Goal: Task Accomplishment & Management: Manage account settings

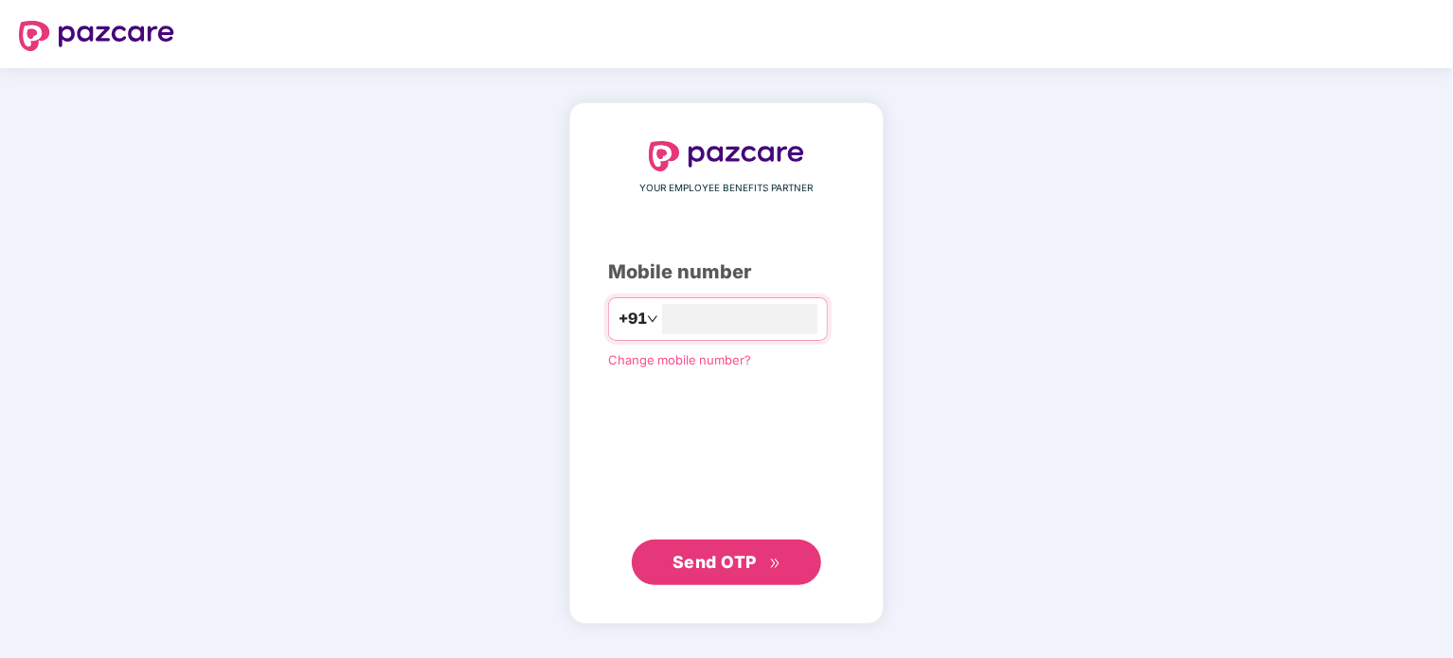
type input "**********"
click at [696, 552] on span "Send OTP" at bounding box center [715, 562] width 84 height 20
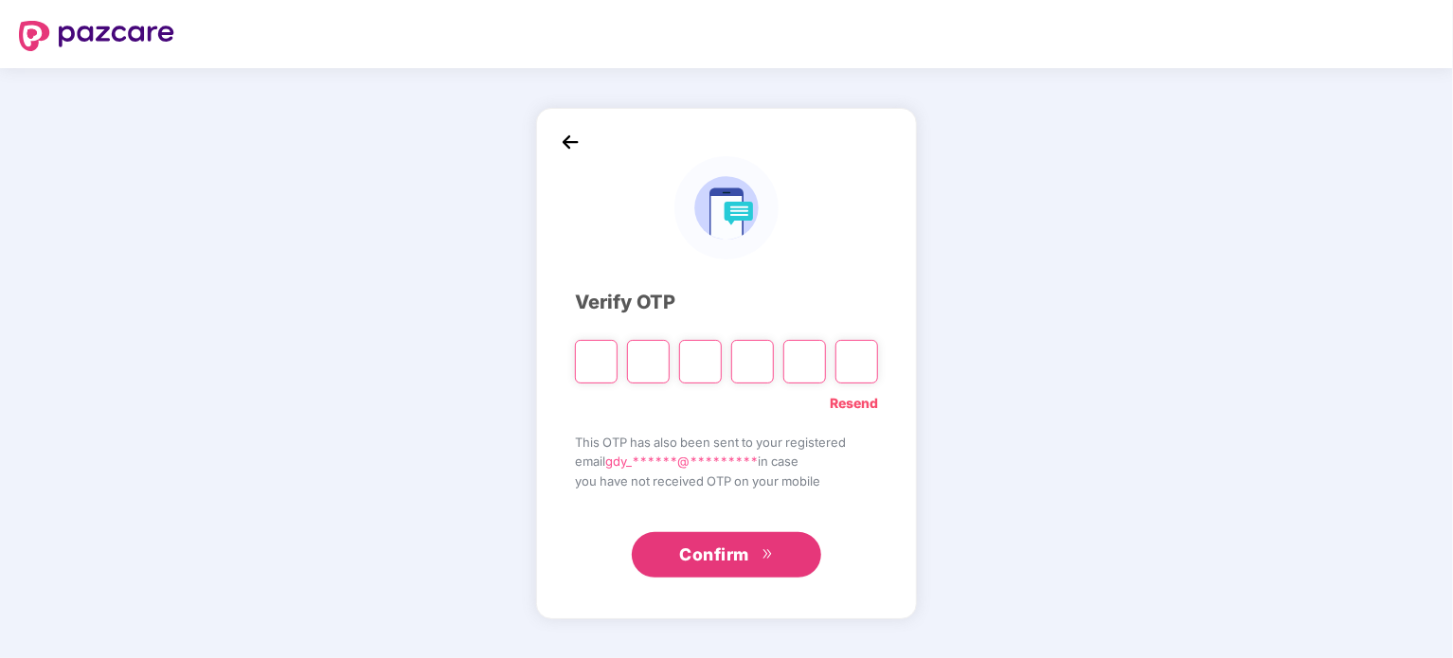
type input "*"
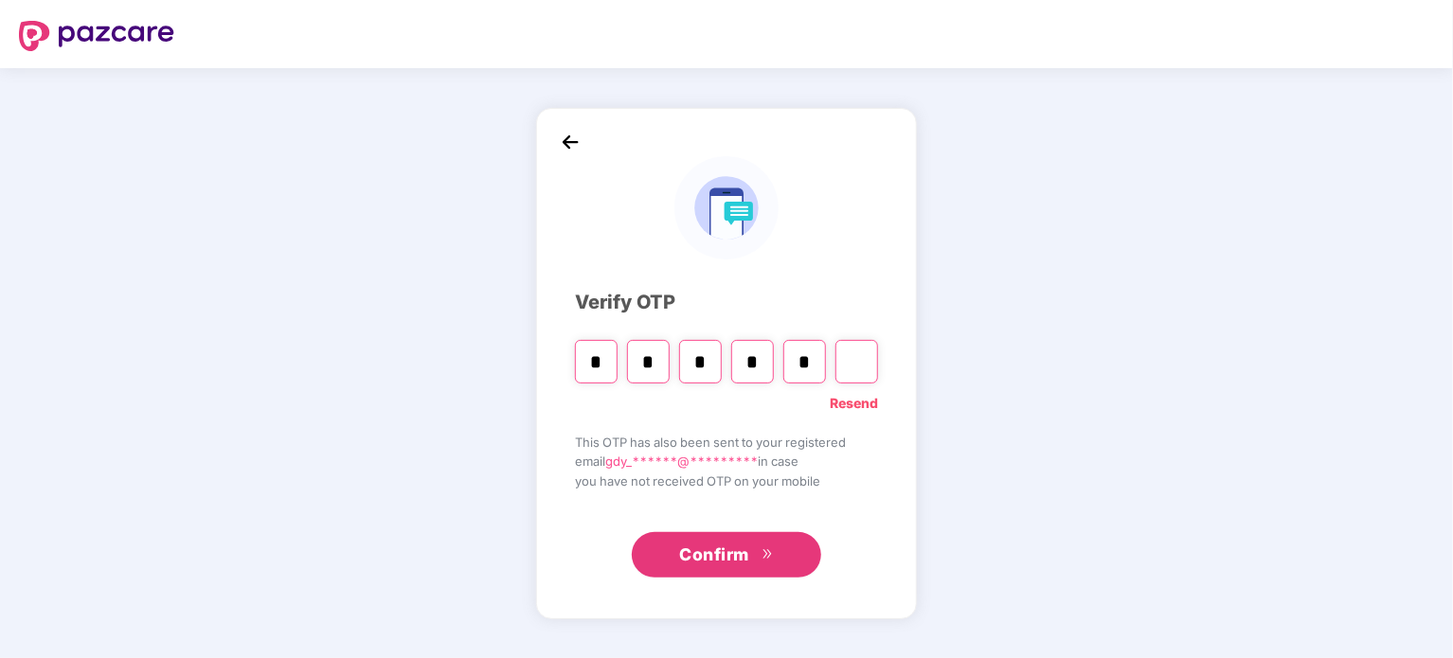
type input "*"
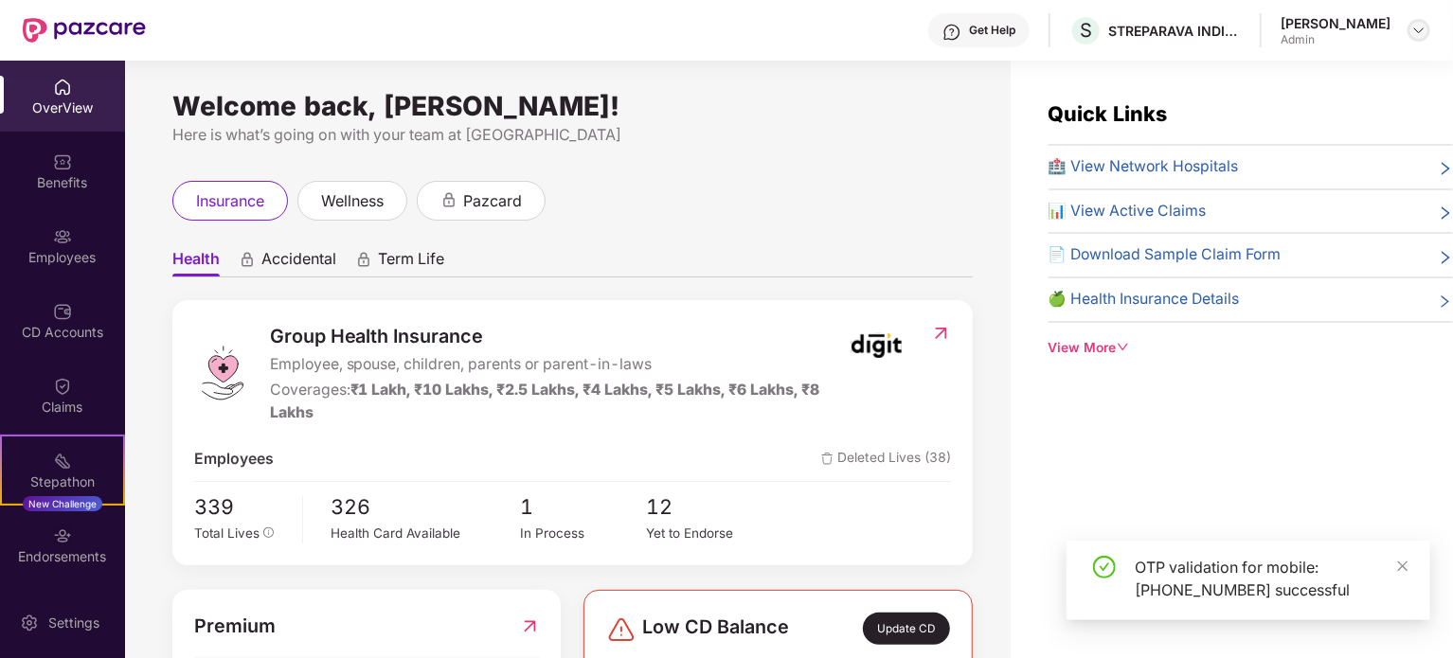
click at [1410, 32] on div at bounding box center [1419, 30] width 23 height 23
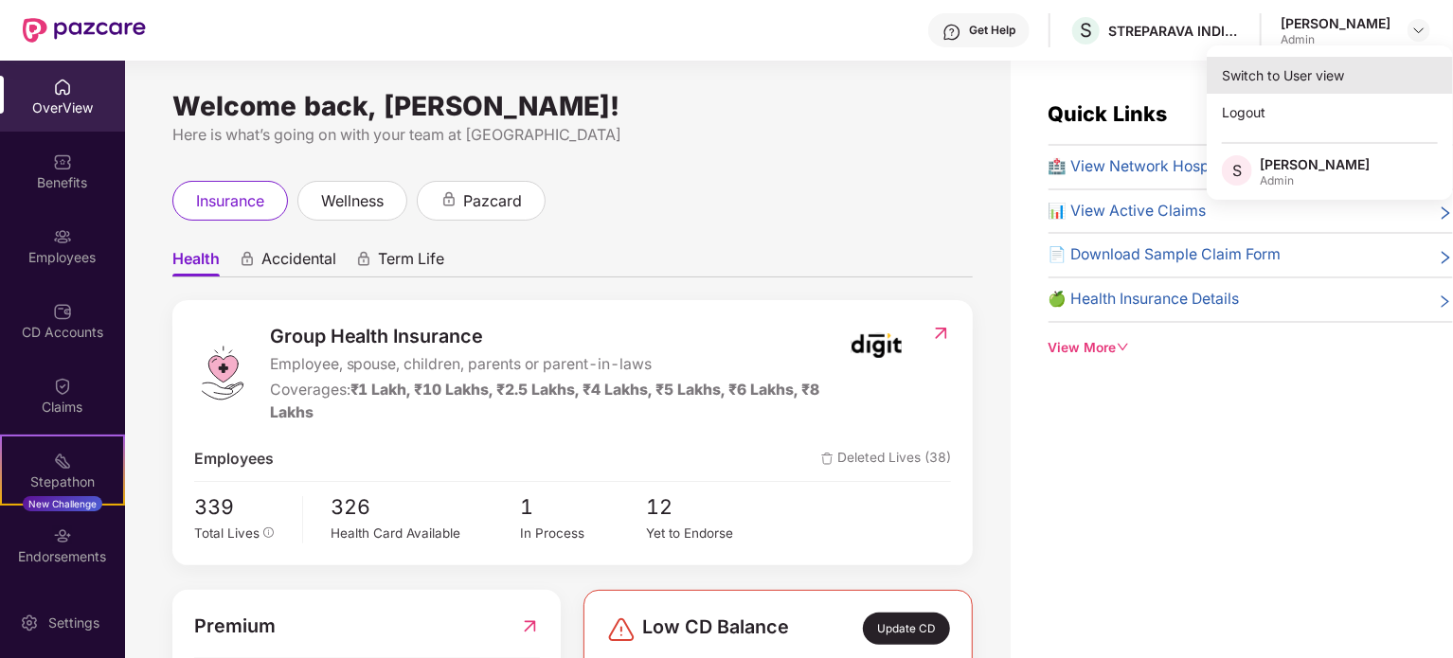
click at [1323, 65] on div "Switch to User view" at bounding box center [1330, 75] width 246 height 37
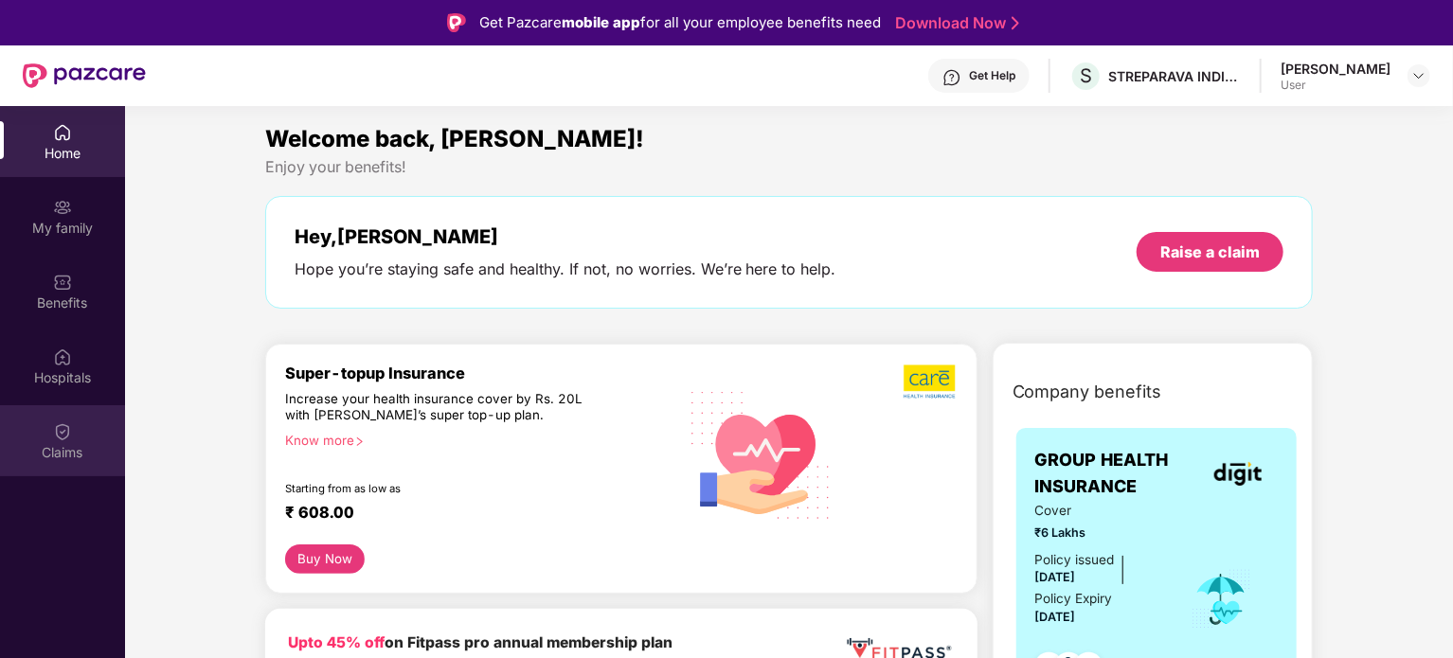
click at [51, 446] on div "Claims" at bounding box center [62, 452] width 125 height 19
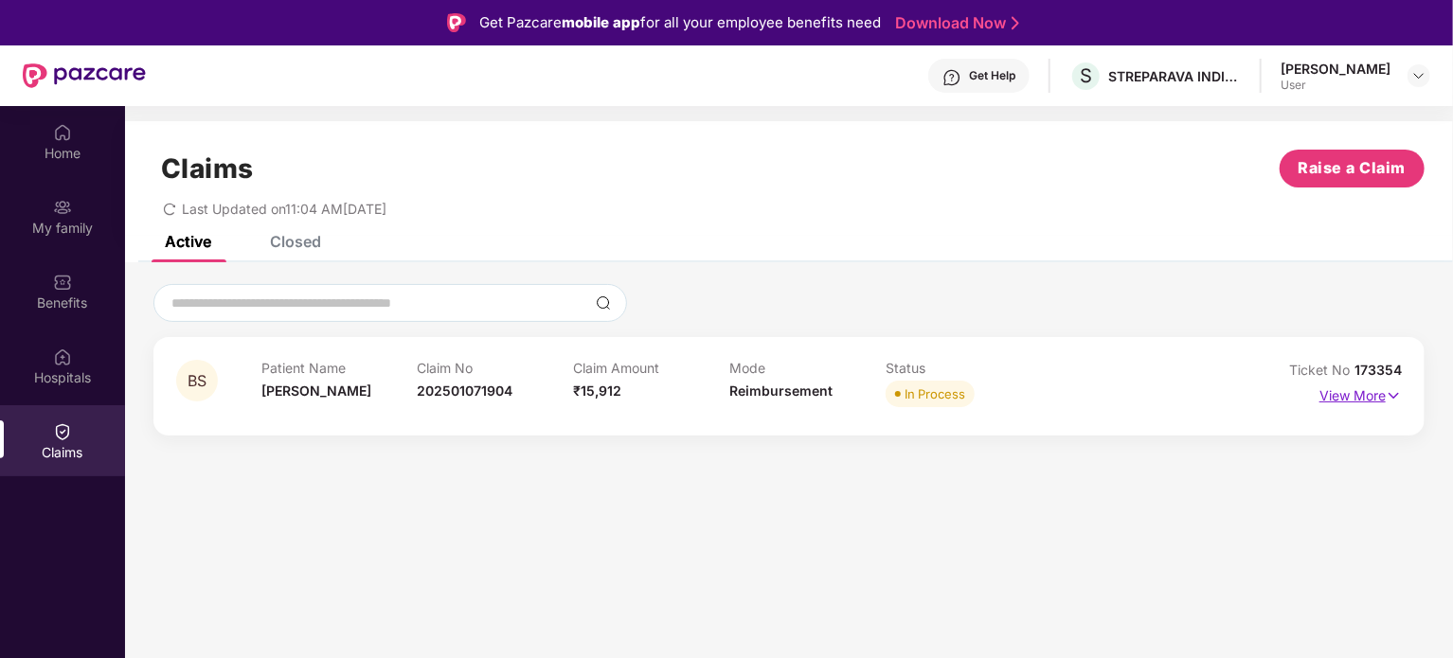
click at [1395, 391] on img at bounding box center [1394, 396] width 16 height 21
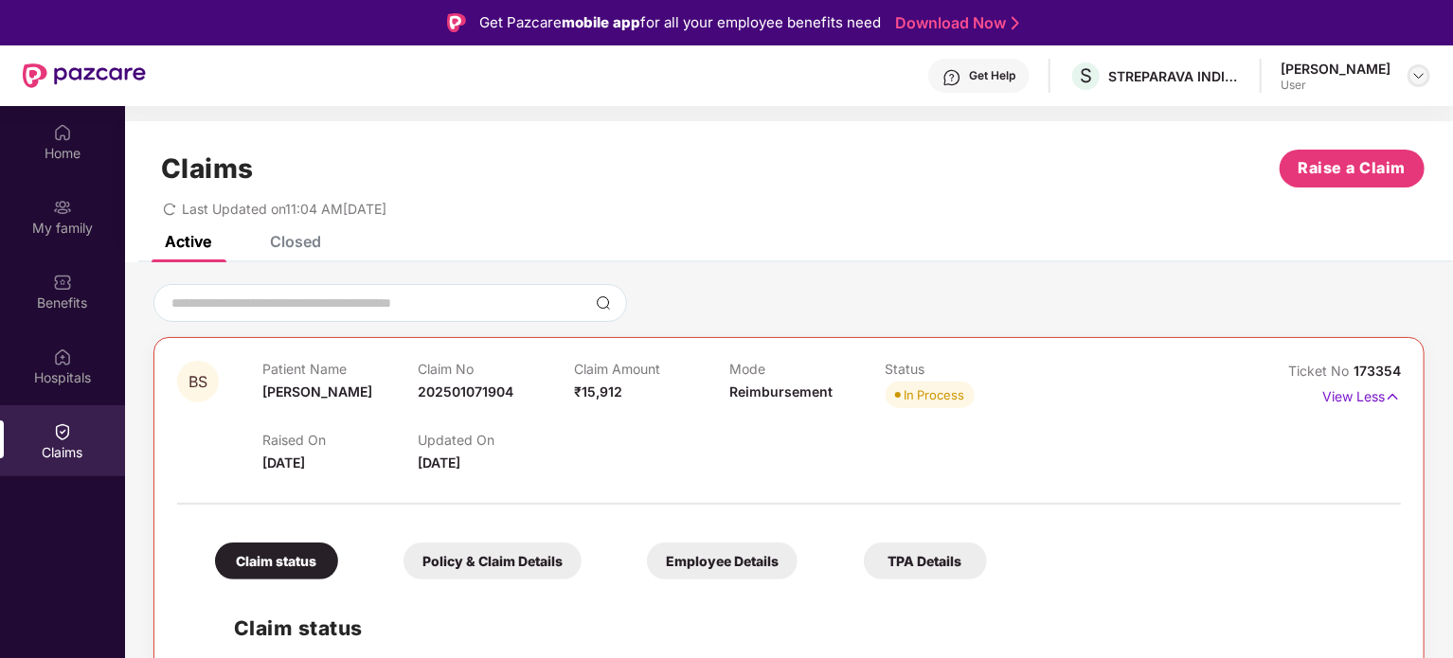
click at [1419, 73] on img at bounding box center [1419, 75] width 15 height 15
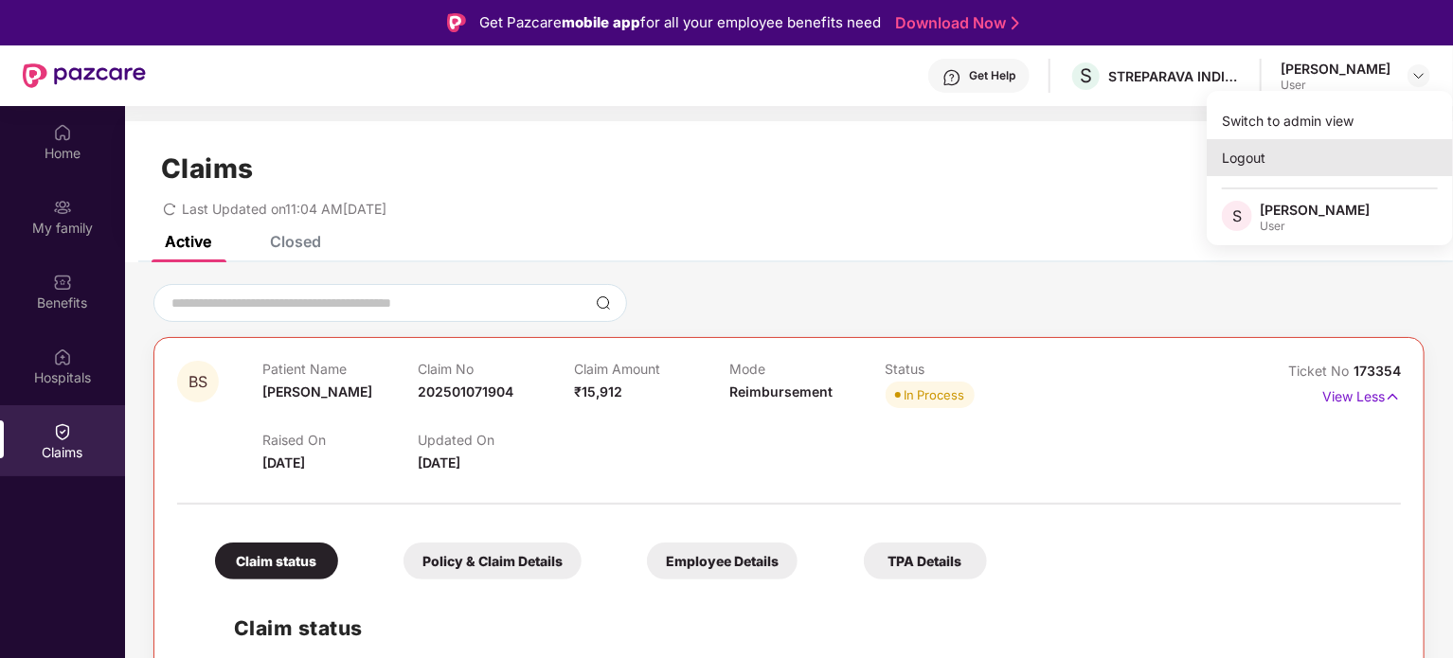
click at [1247, 151] on div "Logout" at bounding box center [1330, 157] width 246 height 37
